Goal: Find specific page/section: Locate a particular part of the current website

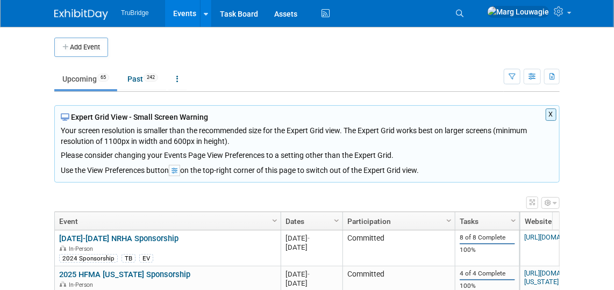
click at [529, 53] on td at bounding box center [322, 47] width 428 height 19
click at [473, 17] on link "Search" at bounding box center [461, 13] width 24 height 17
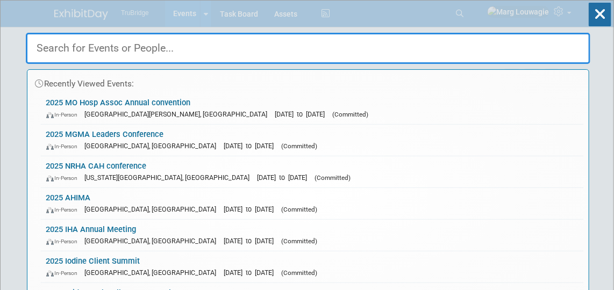
drag, startPoint x: 452, startPoint y: 51, endPoint x: 413, endPoint y: 3, distance: 61.5
click at [452, 52] on input "text" at bounding box center [308, 48] width 564 height 31
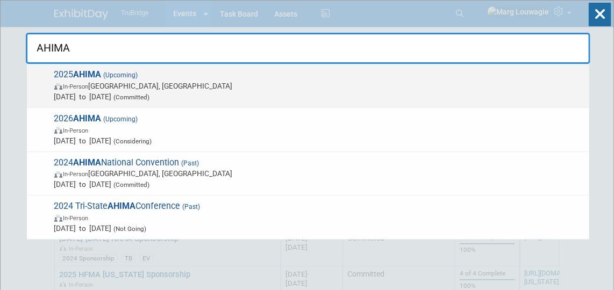
type input "AHIMA"
click at [111, 85] on span "In-Person Minneapolis, MN" at bounding box center [318, 86] width 529 height 11
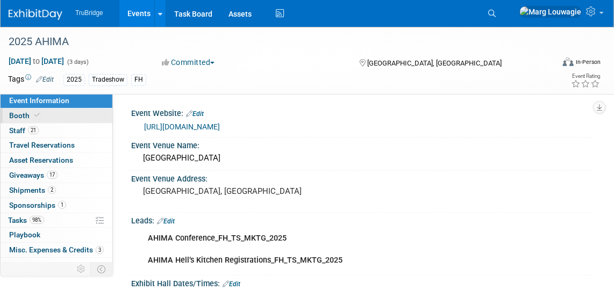
click at [60, 114] on link "Booth" at bounding box center [57, 116] width 112 height 15
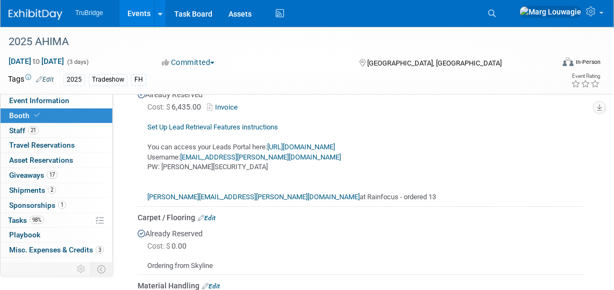
scroll to position [1123, 0]
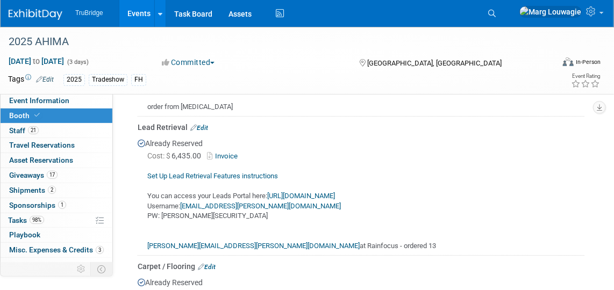
click at [335, 192] on link "[URL][DOMAIN_NAME]" at bounding box center [301, 196] width 68 height 8
